Goal: Task Accomplishment & Management: Manage account settings

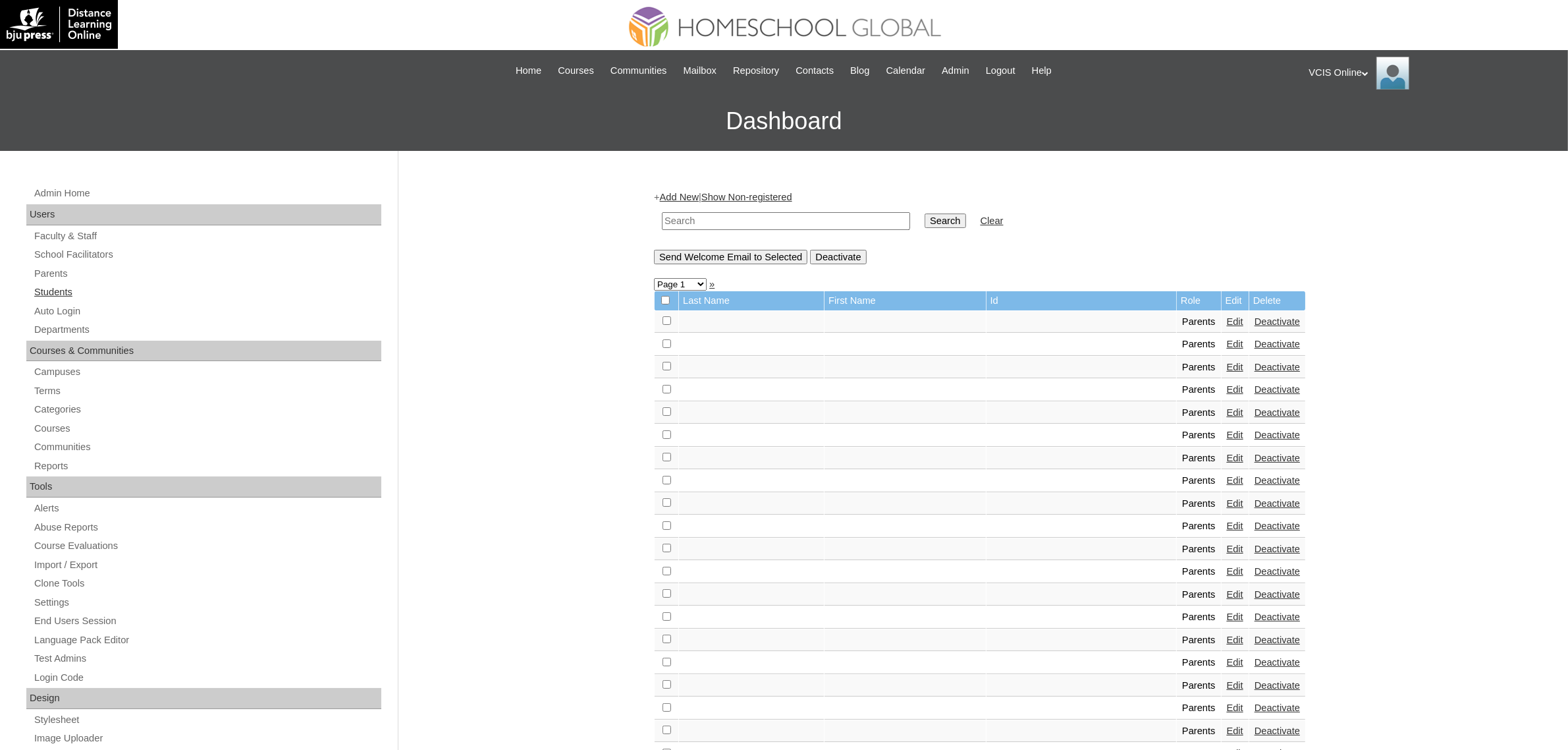
click at [41, 286] on link "Students" at bounding box center [207, 292] width 348 height 17
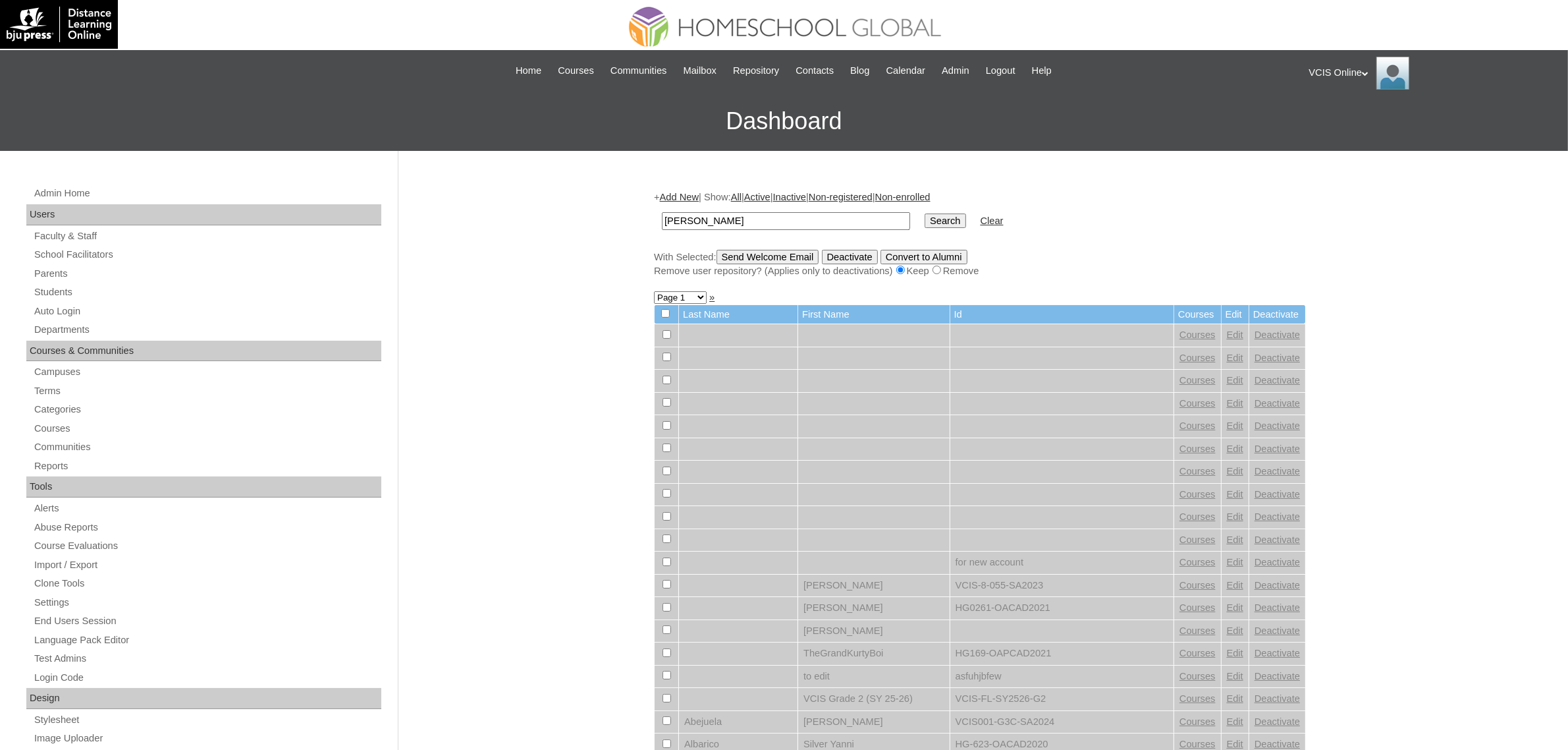
type input "[PERSON_NAME]"
click at [924, 214] on input "Search" at bounding box center [944, 221] width 41 height 15
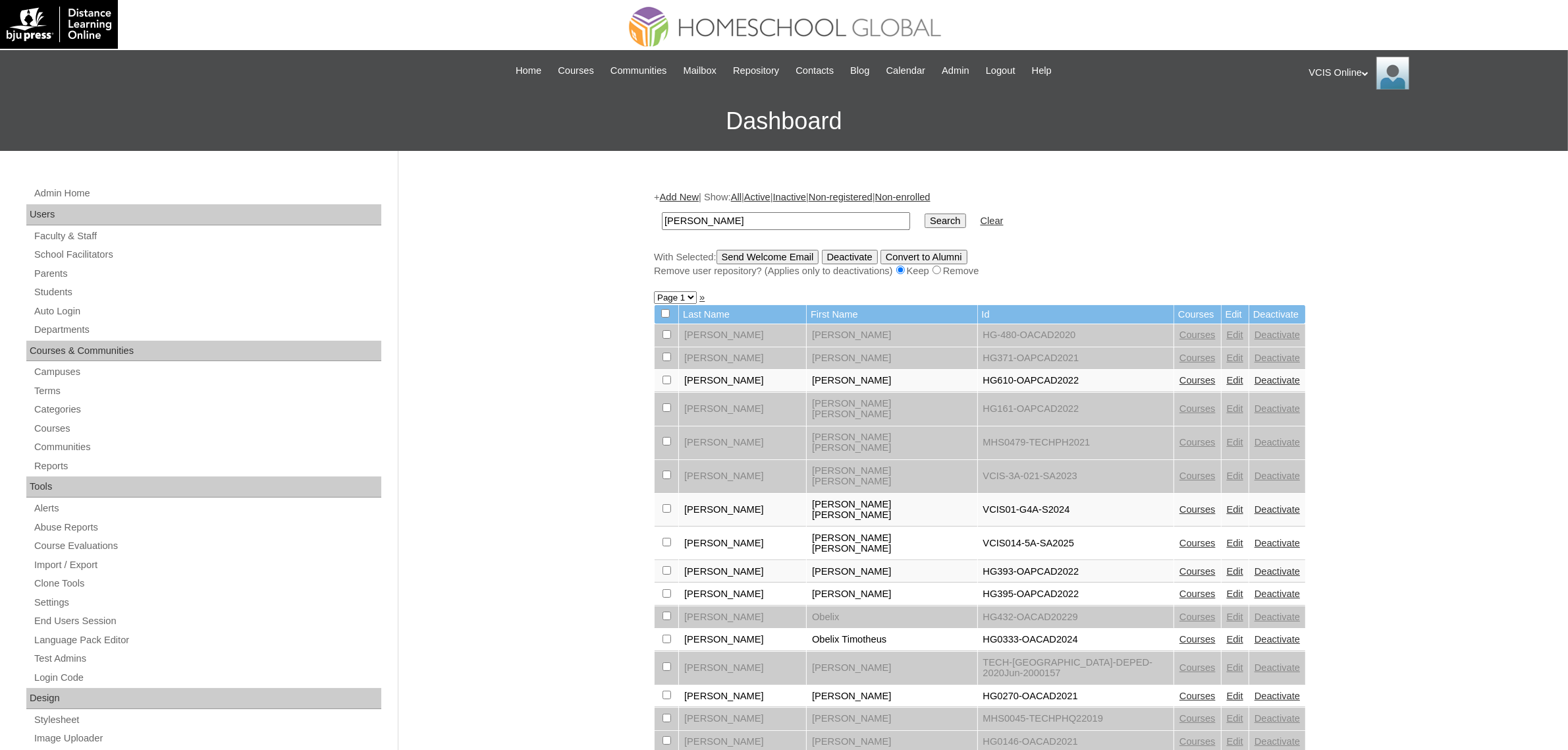
scroll to position [27, 0]
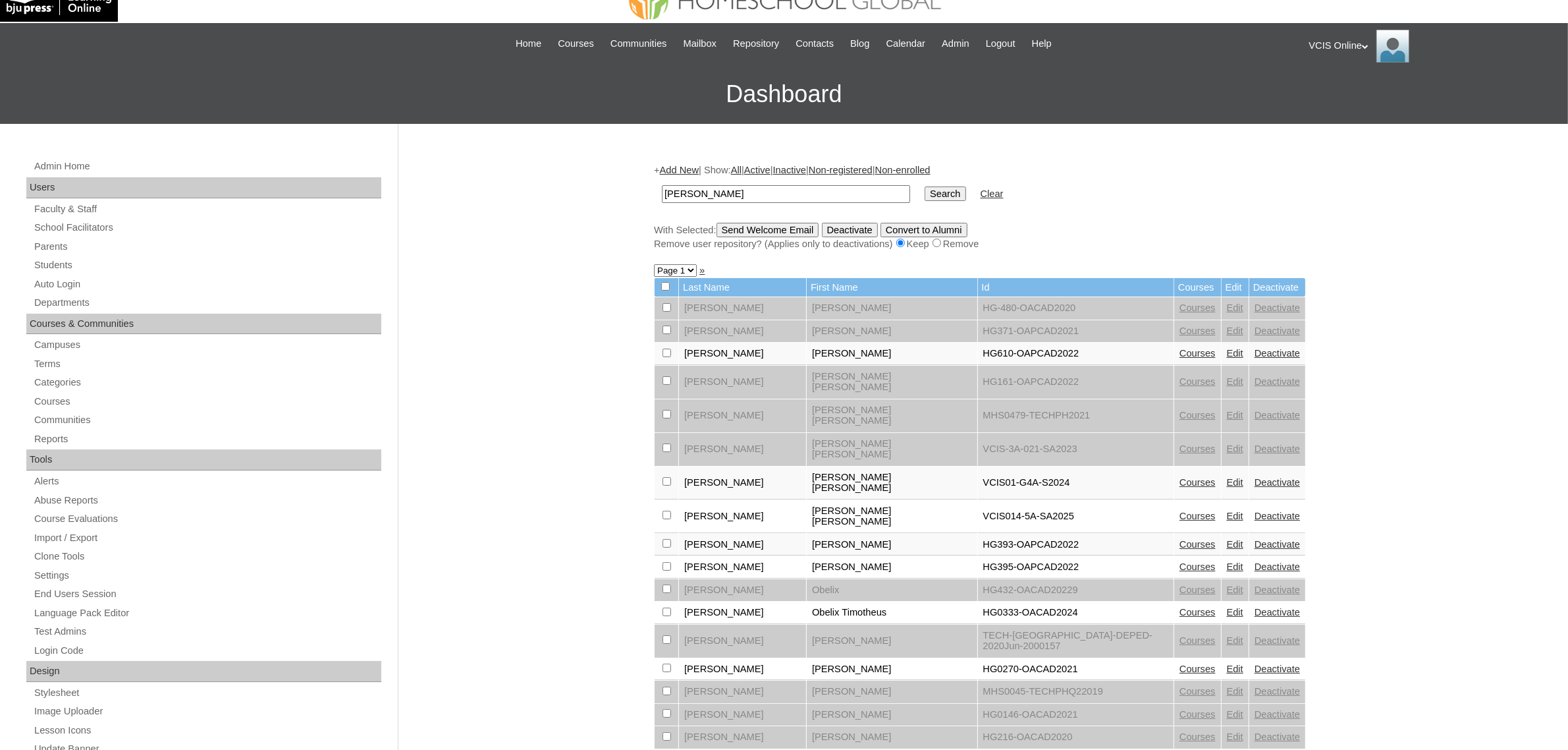
click at [1227, 511] on link "Edit" at bounding box center [1235, 516] width 17 height 11
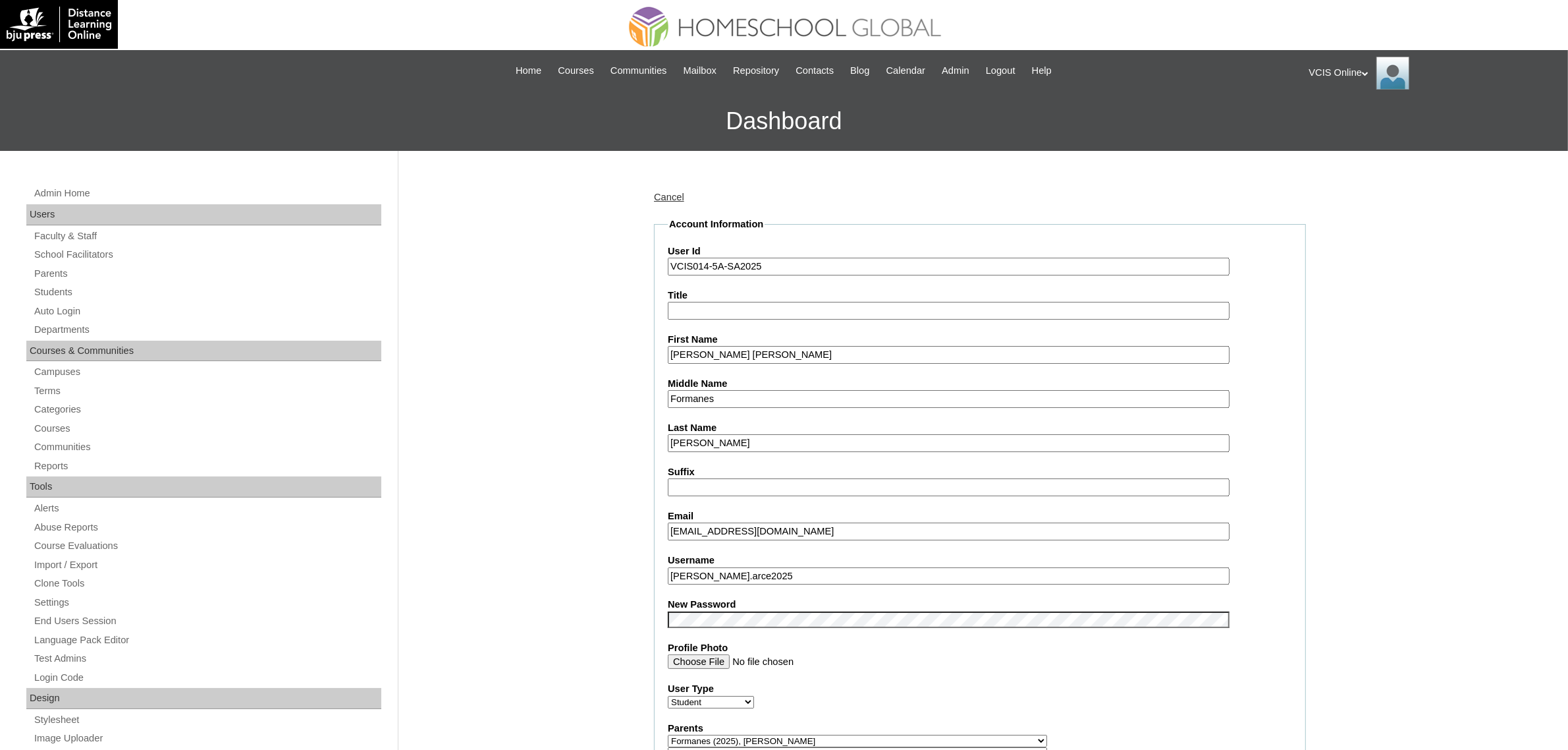
scroll to position [1239, 0]
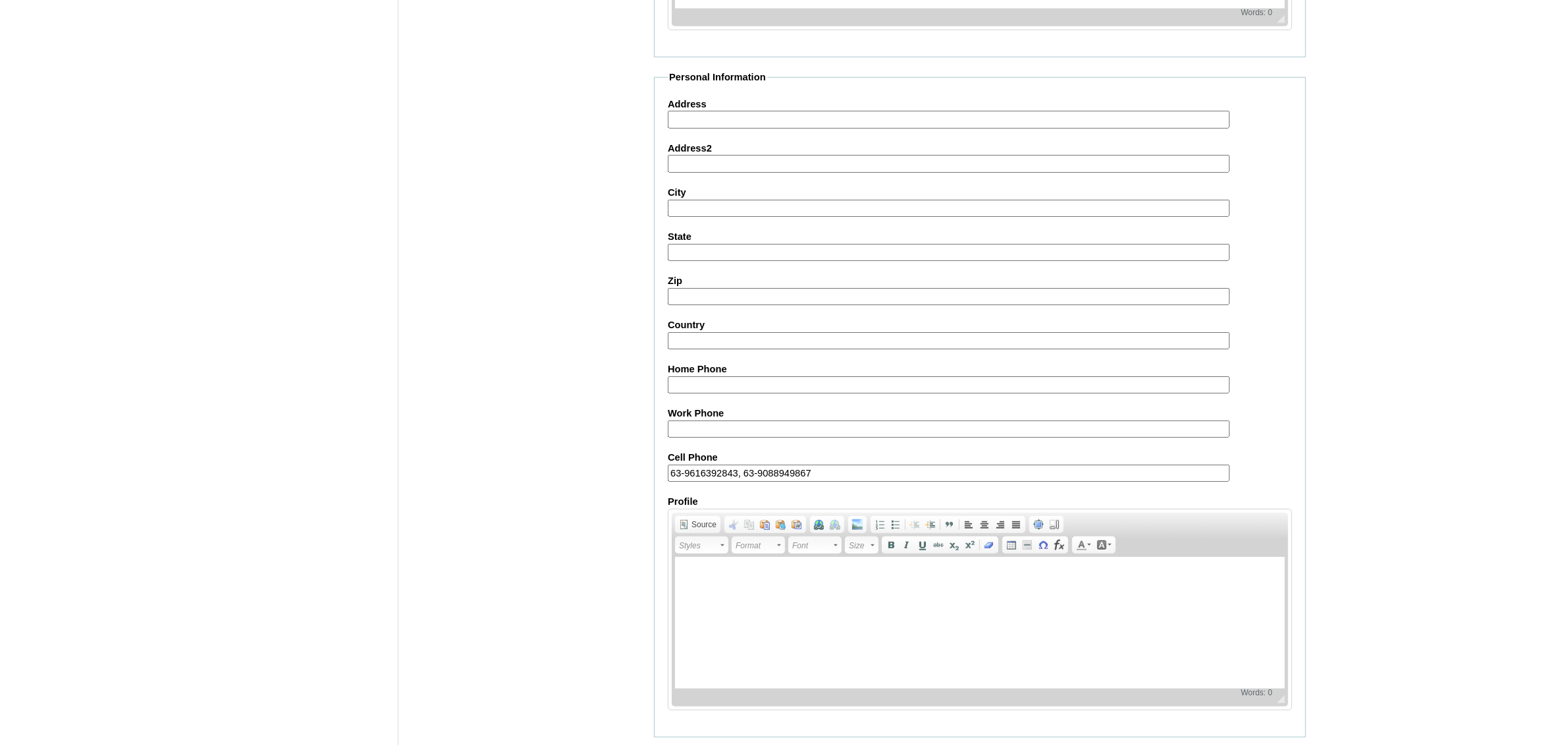
click at [680, 749] on input "Submit" at bounding box center [674, 758] width 41 height 15
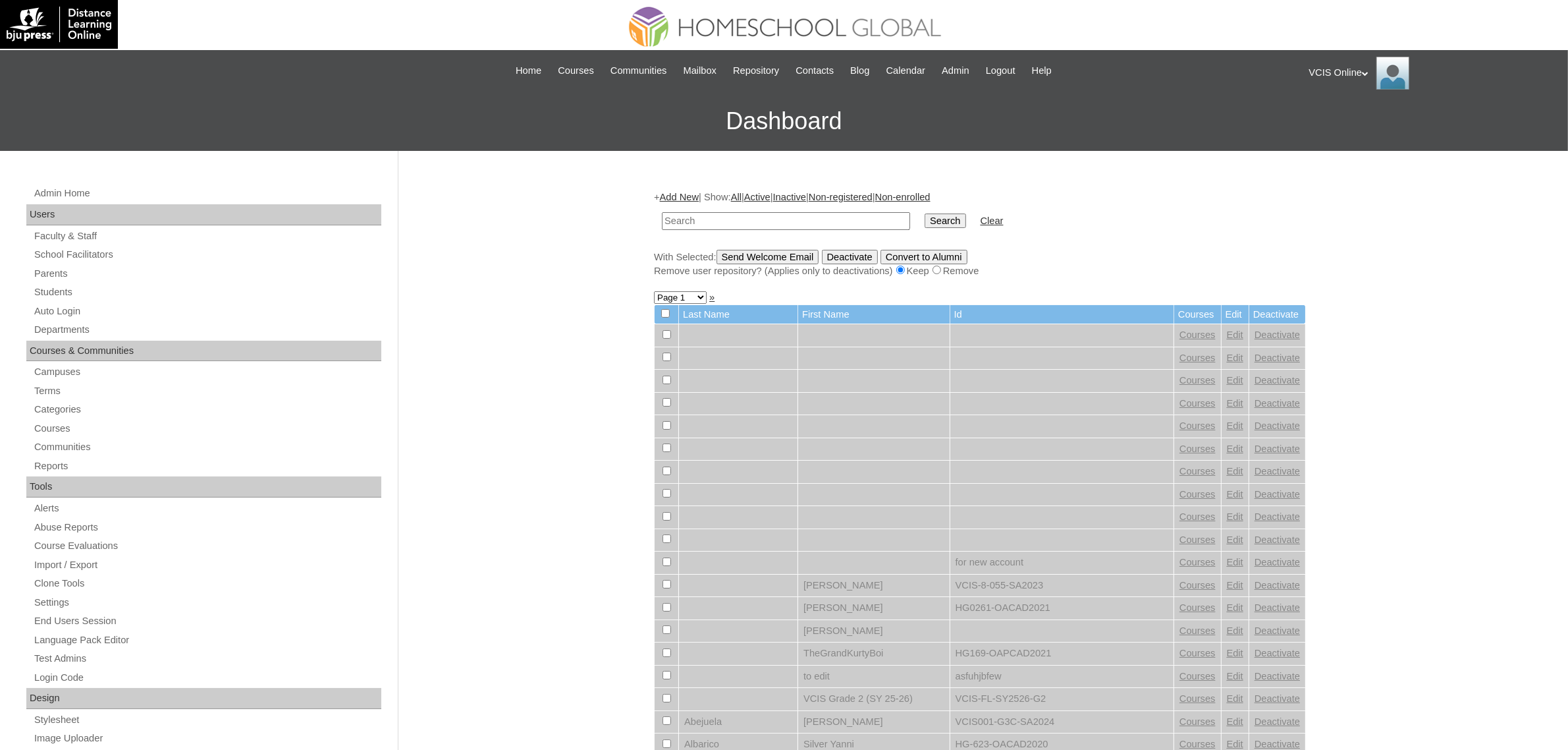
click at [1365, 68] on div "VCIS Online My Profile My Settings Logout" at bounding box center [1432, 73] width 247 height 33
click at [1345, 118] on span "Logout" at bounding box center [1333, 123] width 26 height 10
